Goal: Information Seeking & Learning: Learn about a topic

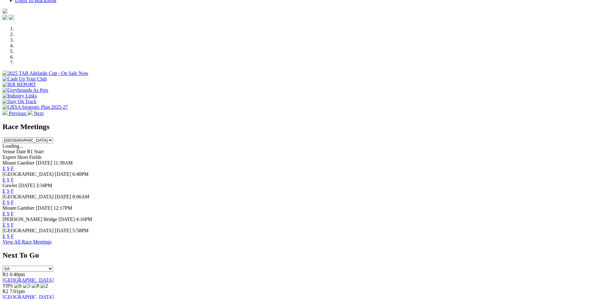
scroll to position [251, 0]
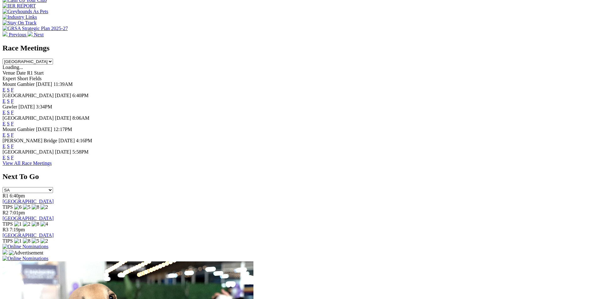
click at [52, 166] on link "View All Race Meetings" at bounding box center [27, 163] width 49 height 5
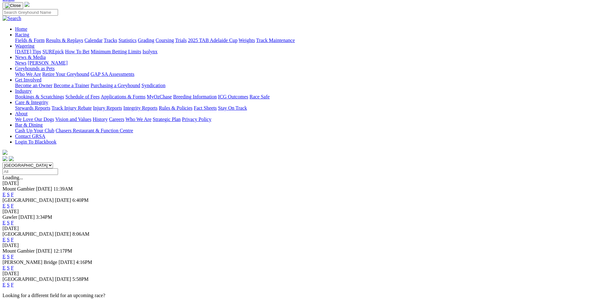
scroll to position [125, 0]
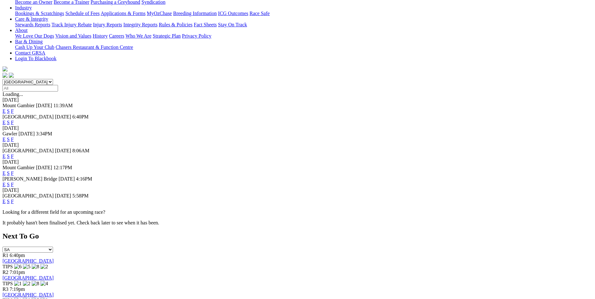
click at [14, 199] on link "F" at bounding box center [12, 201] width 3 height 5
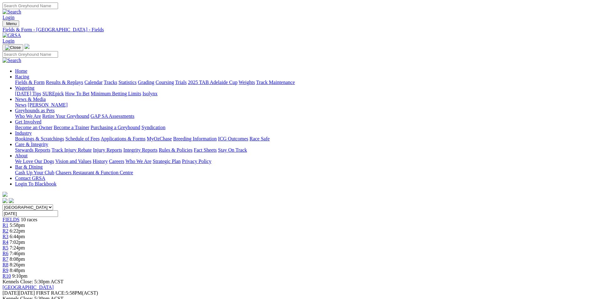
click at [58, 210] on input "Monday, 18 Aug 2025" at bounding box center [31, 213] width 56 height 7
type input "Tuesday, 19 Aug 2025"
click at [58, 210] on input "[DATE]" at bounding box center [31, 213] width 56 height 7
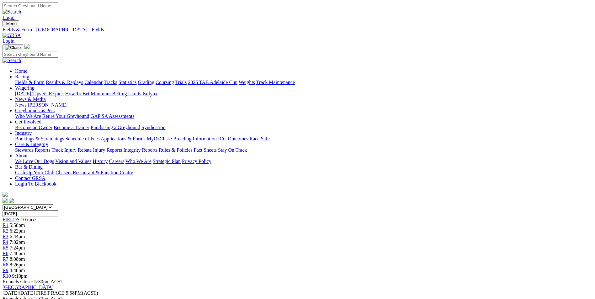
type input "Wednesday, 20 Aug 2025"
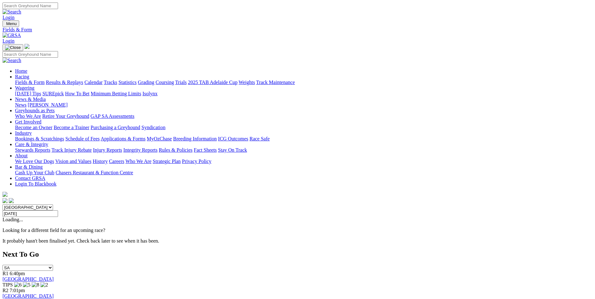
click at [53, 205] on select "South Australia New South Wales Northern Territory Queensland Tasmania Victoria…" at bounding box center [28, 208] width 51 height 6
click at [45, 80] on link "Fields & Form" at bounding box center [29, 82] width 29 height 5
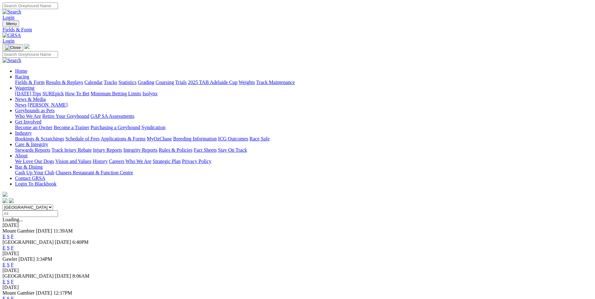
scroll to position [31, 0]
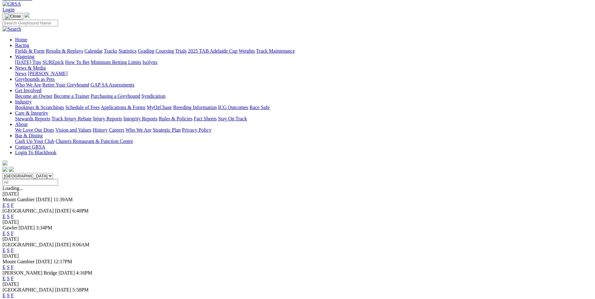
click at [14, 231] on link "F" at bounding box center [12, 233] width 3 height 5
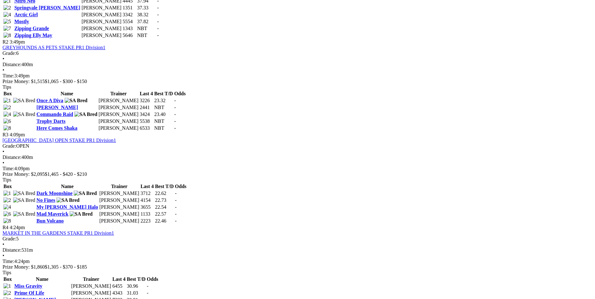
scroll to position [565, 0]
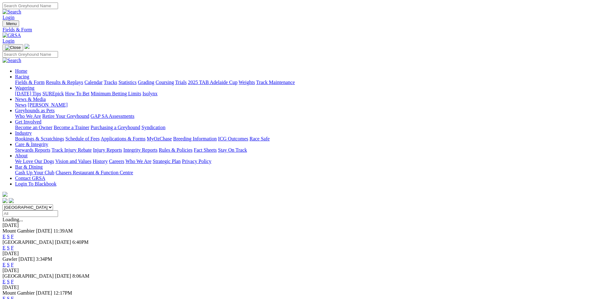
click at [21, 33] on img at bounding box center [12, 36] width 19 height 6
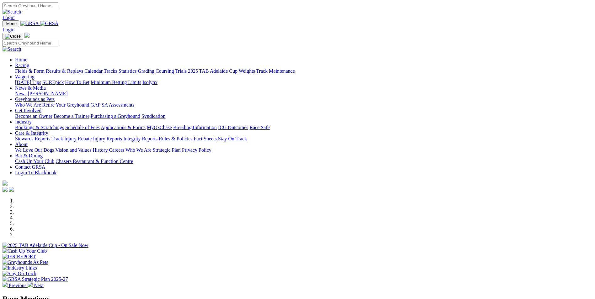
click at [297, 219] on li at bounding box center [303, 218] width 577 height 6
click at [262, 215] on li at bounding box center [303, 213] width 577 height 6
click at [229, 210] on li at bounding box center [303, 207] width 577 height 6
click at [198, 204] on li at bounding box center [303, 201] width 577 height 6
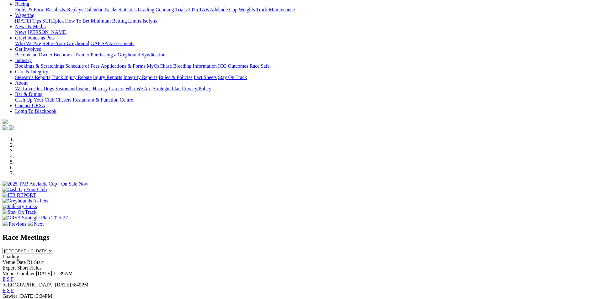
scroll to position [63, 0]
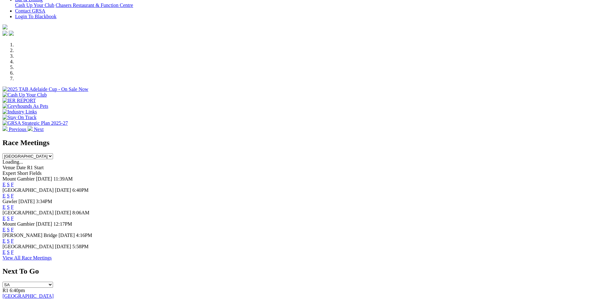
scroll to position [157, 0]
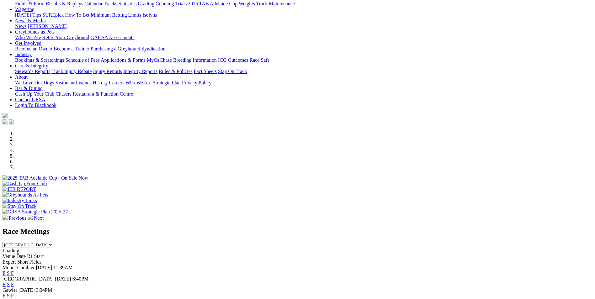
scroll to position [0, 0]
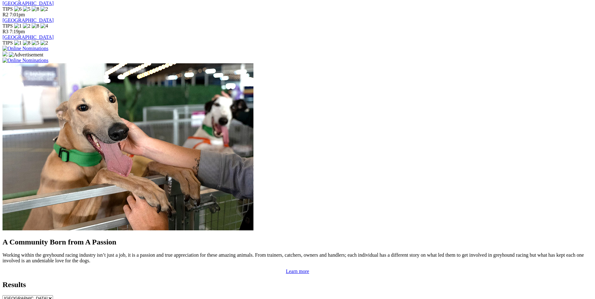
scroll to position [471, 0]
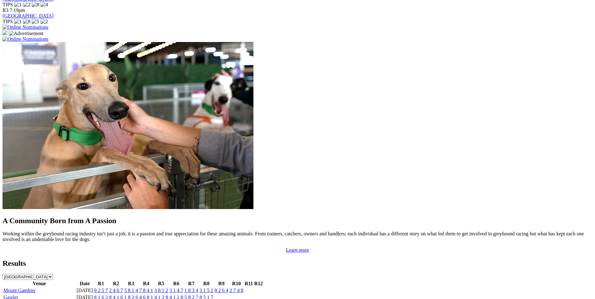
drag, startPoint x: 100, startPoint y: 285, endPoint x: 106, endPoint y: 284, distance: 6.5
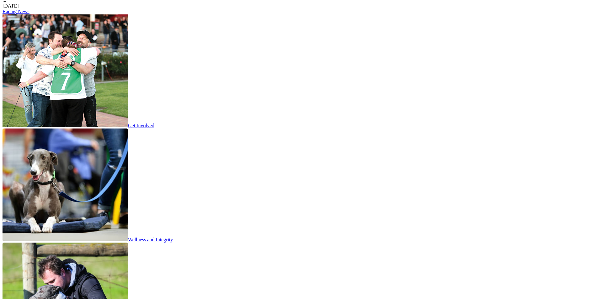
scroll to position [1004, 0]
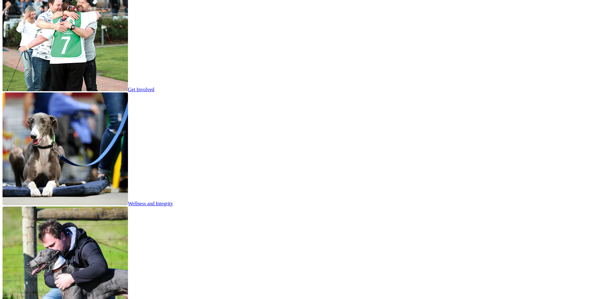
click at [515, 89] on body "Login Menu Login Home Racing Fields & Form Results & Replays Calendar Tracks Tr…" at bounding box center [298, 200] width 590 height 2403
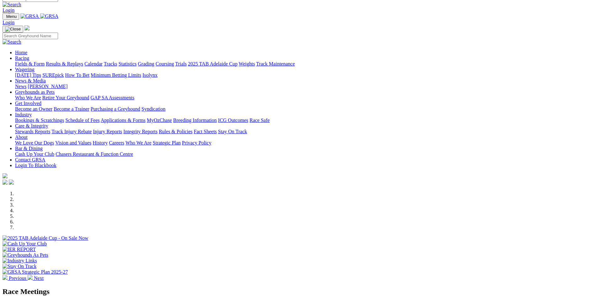
scroll to position [0, 0]
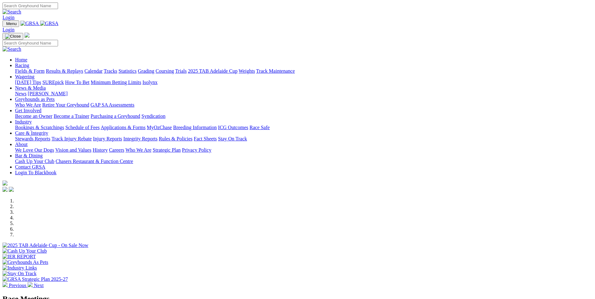
click at [334, 277] on div at bounding box center [298, 277] width 590 height 0
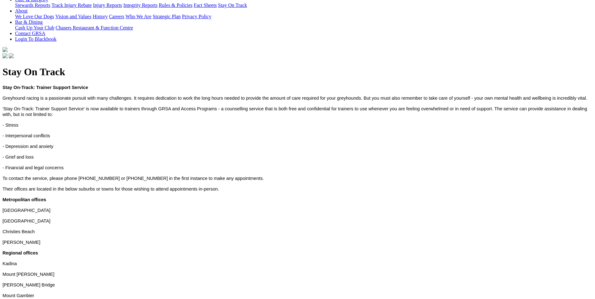
scroll to position [157, 0]
